Goal: Task Accomplishment & Management: Manage account settings

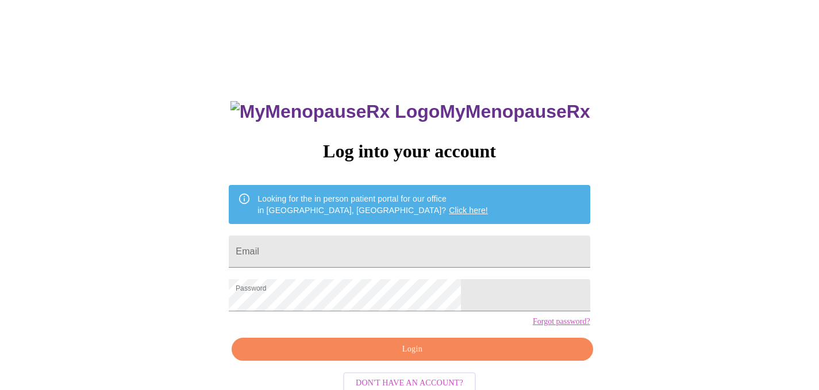
click at [377, 262] on form "Email" at bounding box center [409, 252] width 361 height 44
click at [374, 250] on input "Email" at bounding box center [409, 252] width 361 height 32
type input "[EMAIL_ADDRESS][DOMAIN_NAME]"
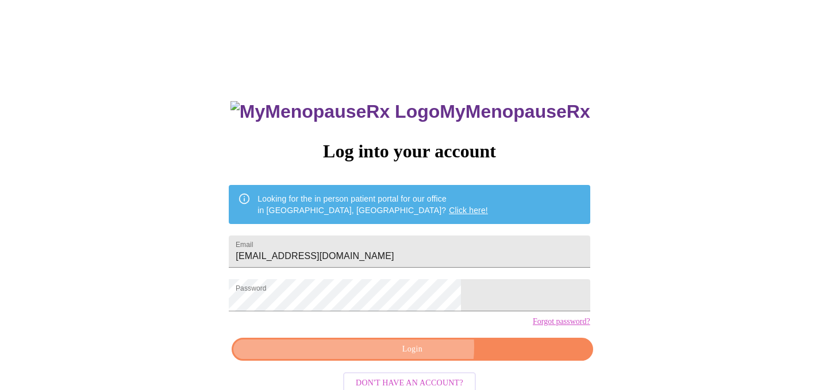
click at [417, 357] on span "Login" at bounding box center [412, 350] width 335 height 14
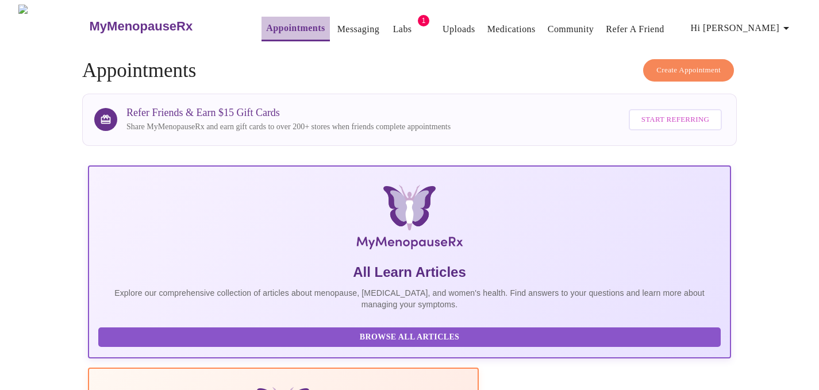
click at [266, 26] on link "Appointments" at bounding box center [295, 28] width 59 height 16
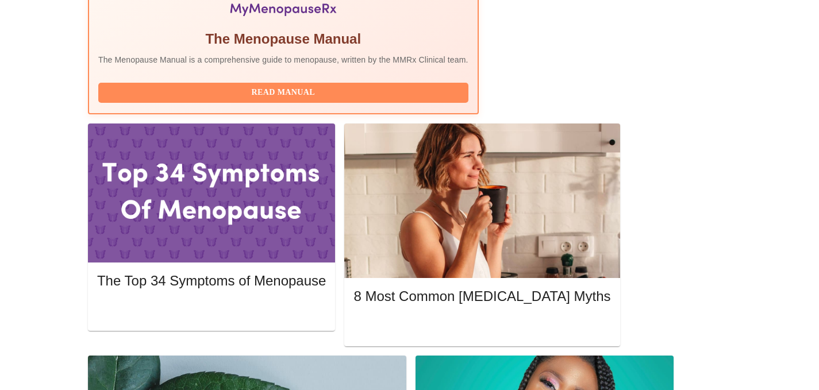
scroll to position [431, 0]
